Goal: Browse casually: Explore the website without a specific task or goal

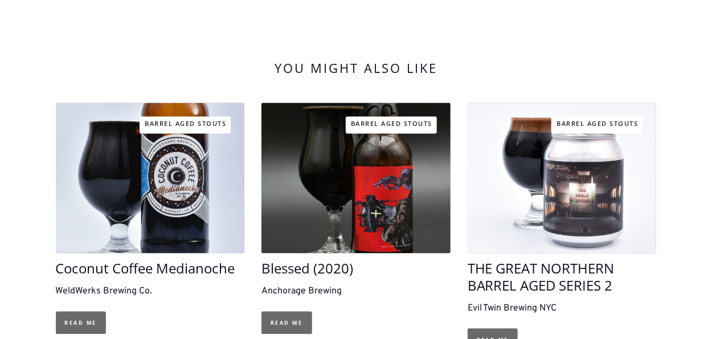
scroll to position [978, 0]
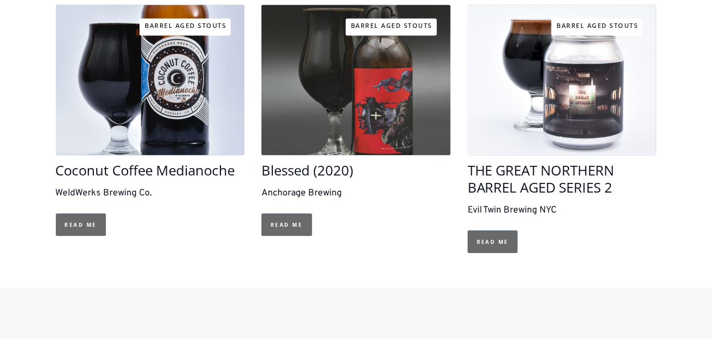
click at [375, 134] on link at bounding box center [355, 80] width 189 height 150
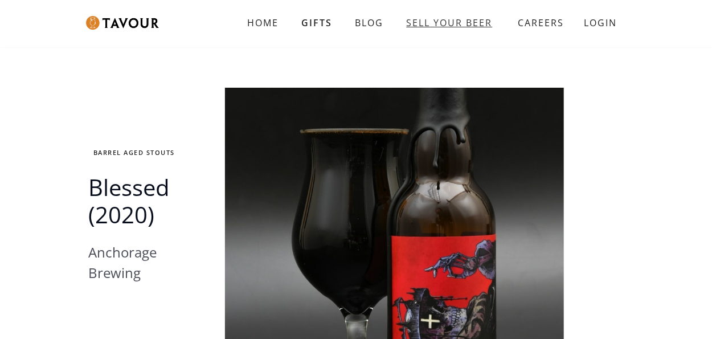
click at [449, 26] on link "SELL YOUR BEER" at bounding box center [449, 22] width 109 height 23
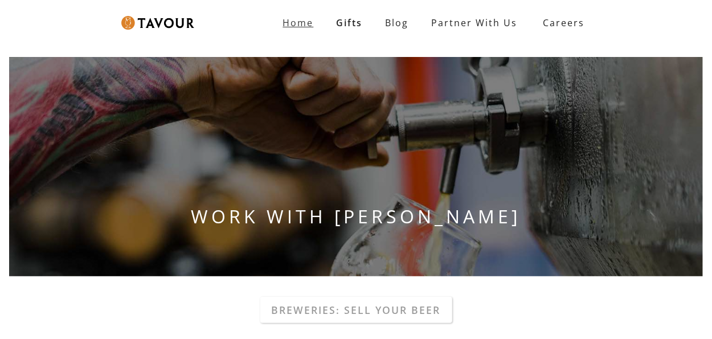
click at [299, 24] on strong "Home" at bounding box center [298, 23] width 31 height 13
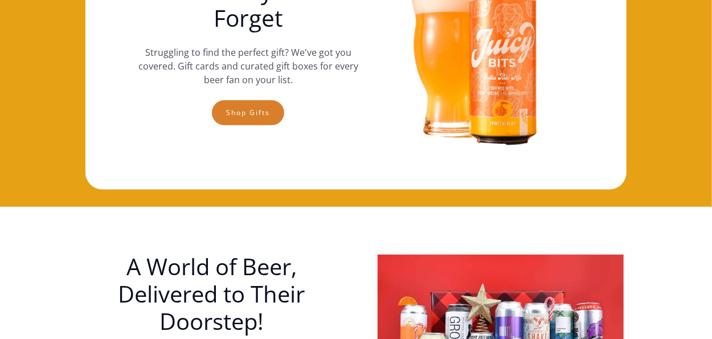
scroll to position [171, 0]
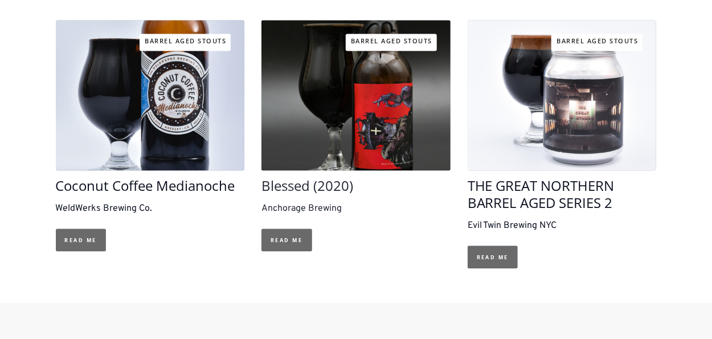
scroll to position [978, 0]
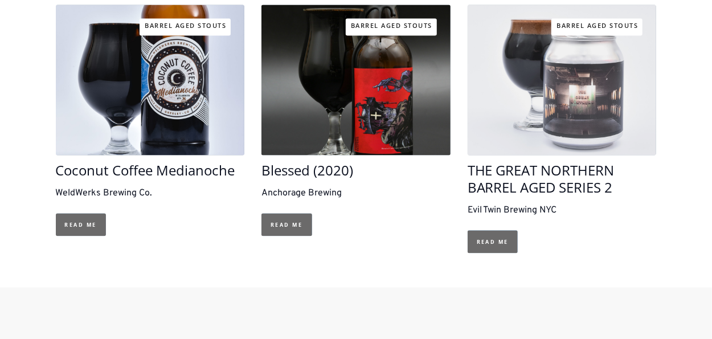
click at [591, 120] on link at bounding box center [561, 80] width 189 height 150
